Goal: Information Seeking & Learning: Learn about a topic

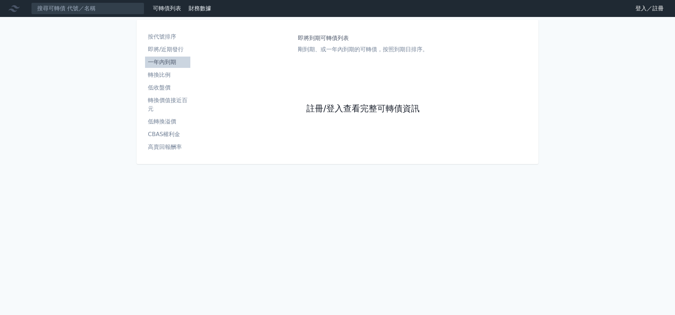
click at [338, 105] on link "註冊/登入查看完整可轉債資訊" at bounding box center [362, 108] width 113 height 11
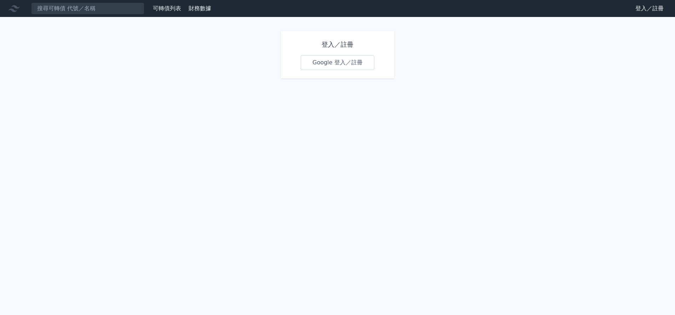
click at [332, 63] on link "Google 登入／註冊" at bounding box center [338, 62] width 74 height 15
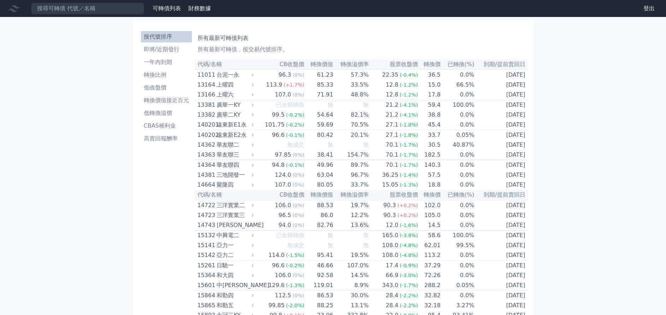
click at [161, 63] on li "一年內到期" at bounding box center [166, 62] width 51 height 8
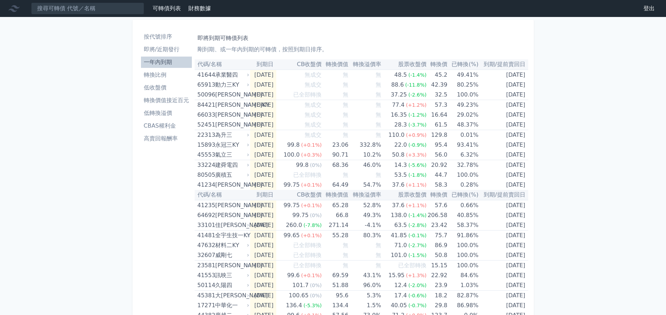
click at [169, 36] on li "按代號排序" at bounding box center [166, 37] width 51 height 8
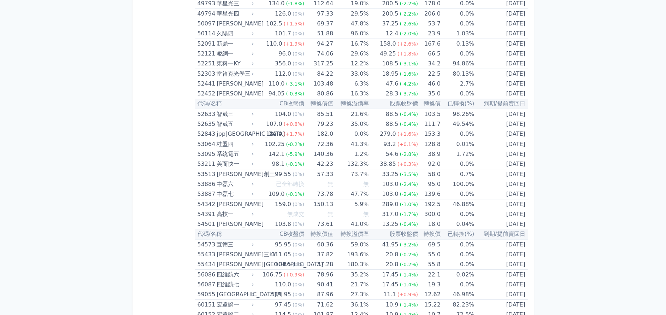
scroll to position [2758, 0]
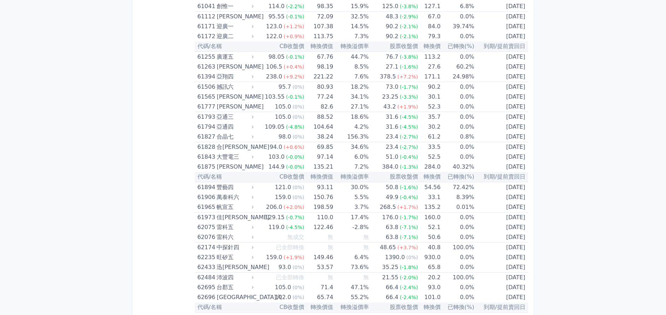
drag, startPoint x: 529, startPoint y: 65, endPoint x: 578, endPoint y: 78, distance: 50.9
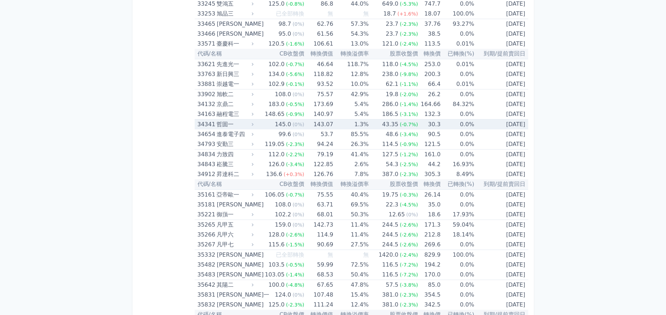
scroll to position [1379, 0]
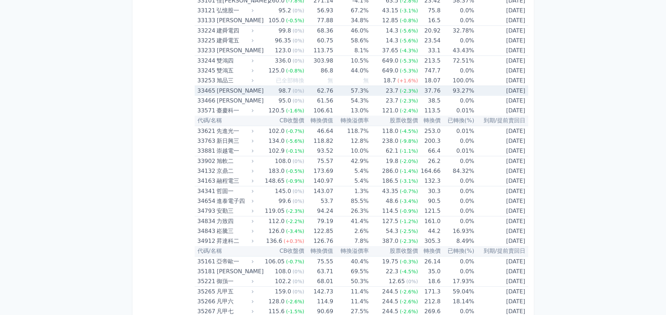
click at [469, 92] on td "93.27%" at bounding box center [458, 91] width 34 height 10
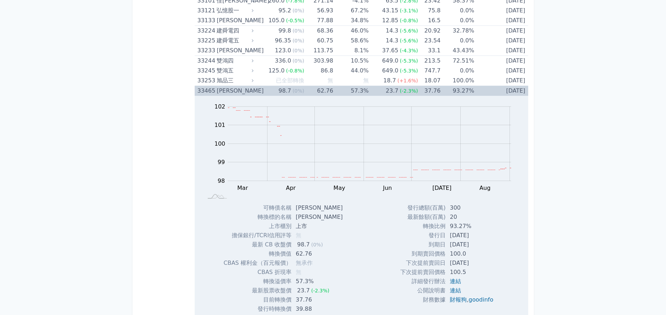
click at [469, 92] on td "93.27%" at bounding box center [458, 91] width 34 height 10
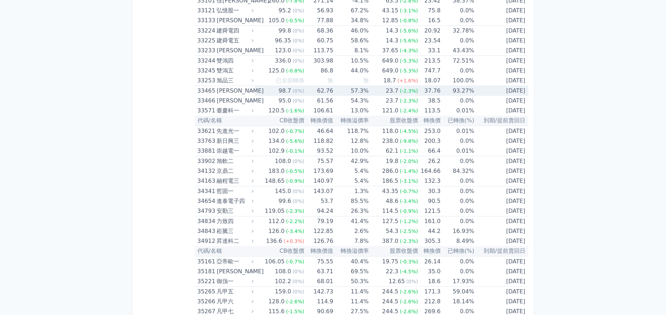
scroll to position [1326, 0]
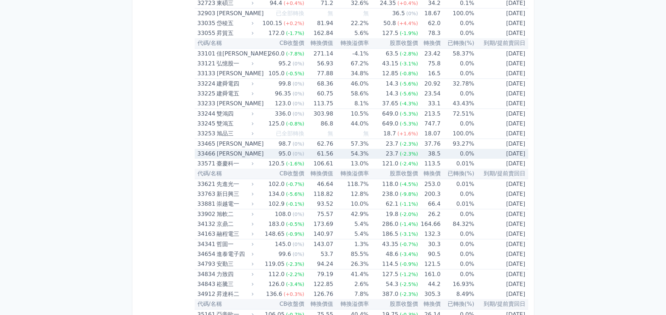
click at [393, 152] on div "23.7" at bounding box center [393, 154] width 16 height 10
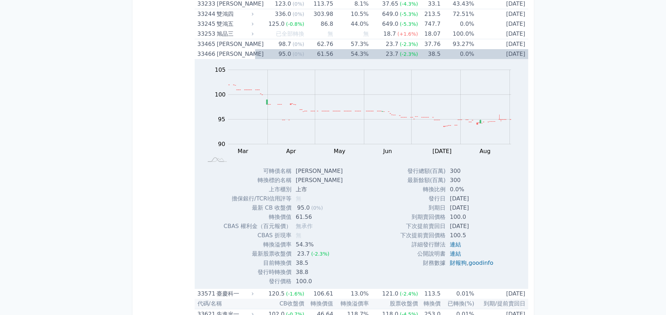
scroll to position [1432, 0]
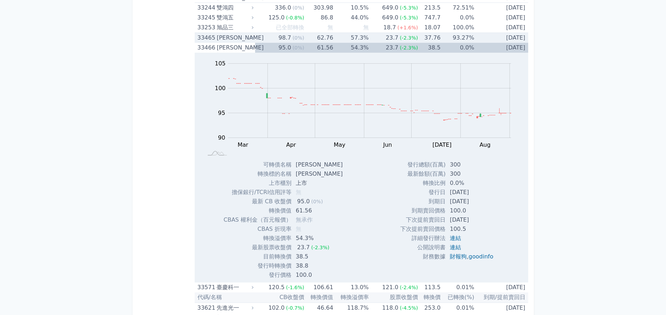
click at [383, 35] on td "23.7 (-2.3%)" at bounding box center [393, 38] width 49 height 10
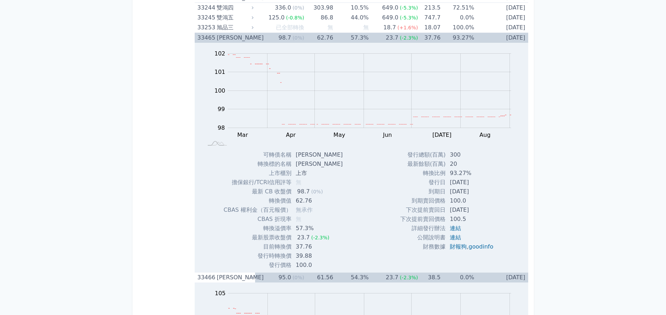
click at [227, 37] on div "[PERSON_NAME]" at bounding box center [234, 38] width 35 height 10
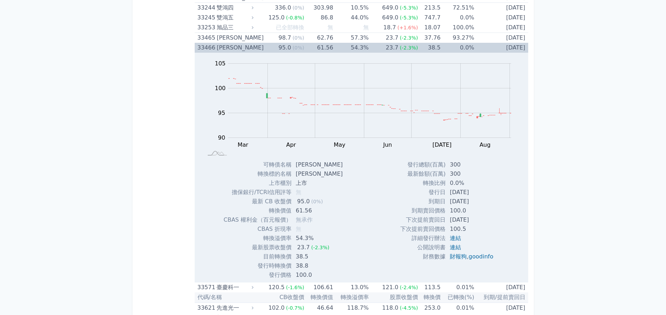
drag, startPoint x: 311, startPoint y: 276, endPoint x: 418, endPoint y: 276, distance: 107.1
click at [418, 276] on div "Zoom Out 104 88 90 92 94 110 105 100 95 85 80 L Mar Apr May Jun [DATE] Aug Sep …" at bounding box center [362, 166] width 334 height 227
click at [485, 275] on div "發行總額(百萬) 300 最新餘額(百萬) 300 轉換比例 0.0% 發行日 [DATE] 到期日 [DATE] 100.0 100.5" at bounding box center [450, 219] width 116 height 119
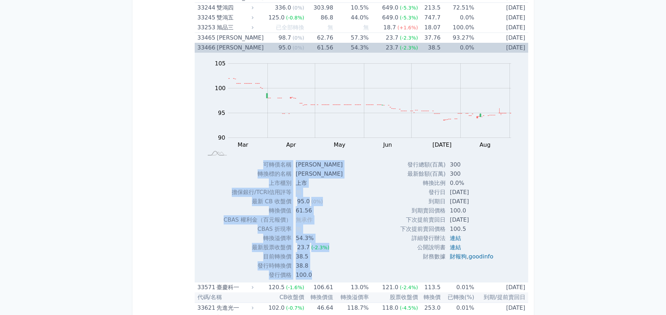
drag, startPoint x: 266, startPoint y: 165, endPoint x: 505, endPoint y: 255, distance: 256.1
click at [505, 255] on div "Zoom Out 104 88 90 92 94 110 105 100 95 85 80 L Mar Apr May Jun [DATE] Aug Sep …" at bounding box center [362, 166] width 334 height 227
click at [500, 261] on div "發行總額(百萬) 300 最新餘額(百萬) 300 轉換比例 0.0% 發行日 [DATE] 到期日 [DATE] 100.0 100.5" at bounding box center [450, 219] width 116 height 119
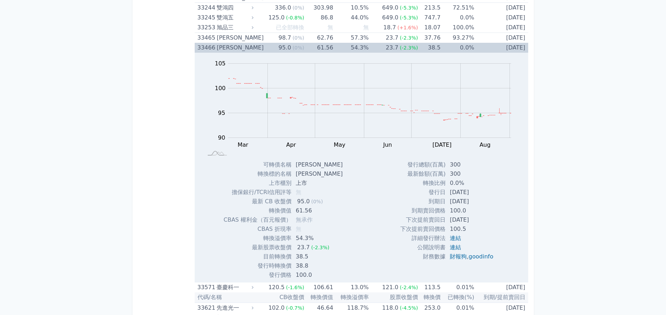
click at [392, 271] on div "發行總額(百萬) 300 最新餘額(百萬) 300 轉換比例 0.0% 發行日 [DATE] 到期日 [DATE] 100.0 100.5" at bounding box center [450, 219] width 116 height 119
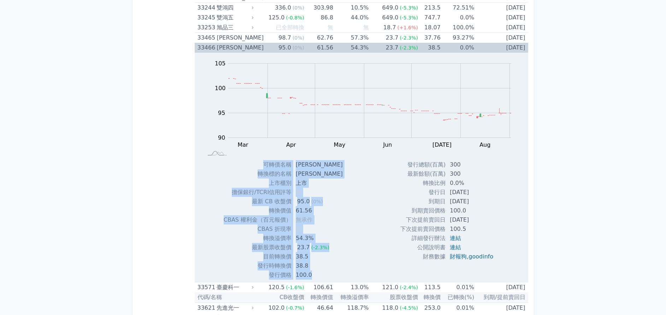
drag, startPoint x: 266, startPoint y: 165, endPoint x: 500, endPoint y: 255, distance: 251.3
click at [500, 255] on div "Zoom Out 104 88 90 92 94 110 105 100 95 85 80 L Mar Apr May Jun [DATE] Aug Sep …" at bounding box center [362, 166] width 334 height 227
drag, startPoint x: 500, startPoint y: 255, endPoint x: 331, endPoint y: 237, distance: 169.9
click at [331, 237] on td "54.3%" at bounding box center [320, 238] width 57 height 9
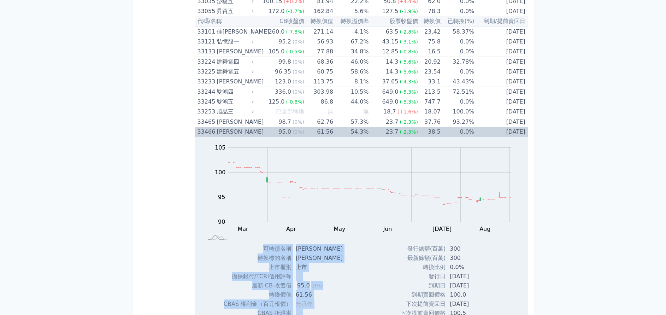
scroll to position [1326, 0]
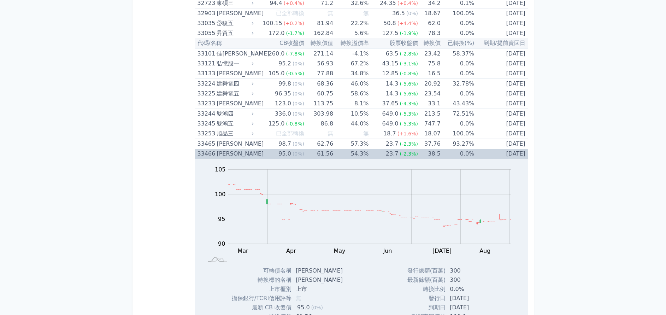
click at [251, 154] on div "[PERSON_NAME]" at bounding box center [234, 154] width 35 height 10
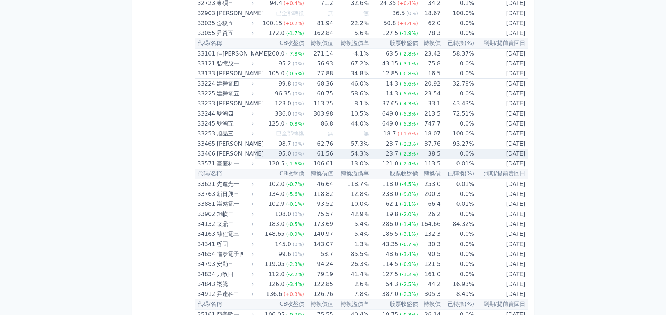
click at [251, 154] on div "[PERSON_NAME]" at bounding box center [234, 154] width 35 height 10
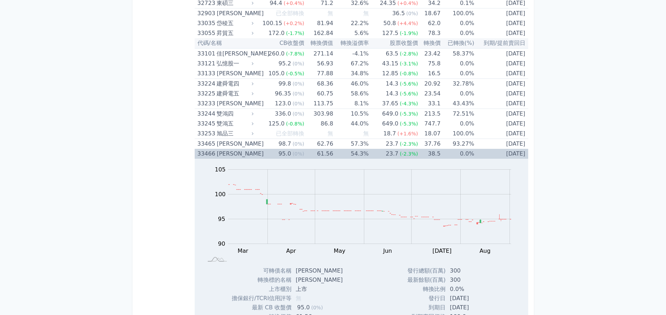
click at [251, 154] on div "[PERSON_NAME]" at bounding box center [234, 154] width 35 height 10
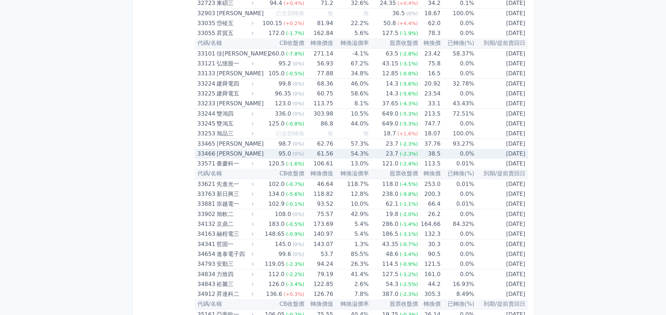
click at [255, 154] on icon at bounding box center [252, 153] width 5 height 5
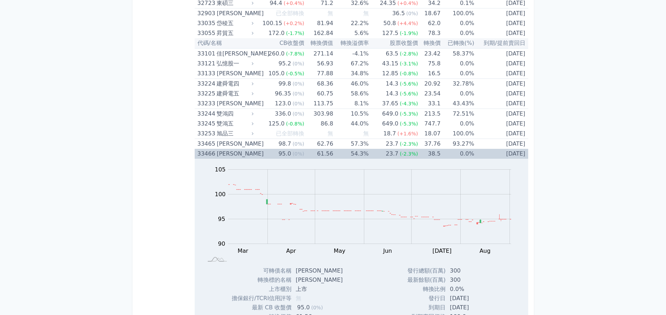
click at [255, 154] on icon at bounding box center [252, 153] width 5 height 5
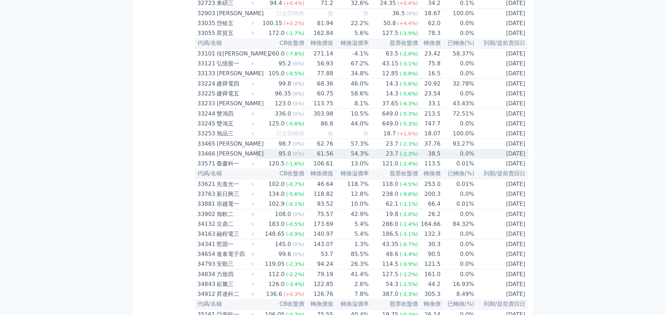
click at [255, 154] on icon at bounding box center [252, 153] width 5 height 5
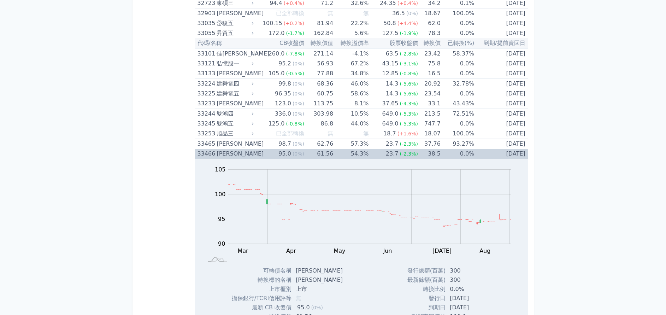
click at [255, 154] on icon at bounding box center [252, 153] width 5 height 5
